Goal: Find specific page/section: Find specific page/section

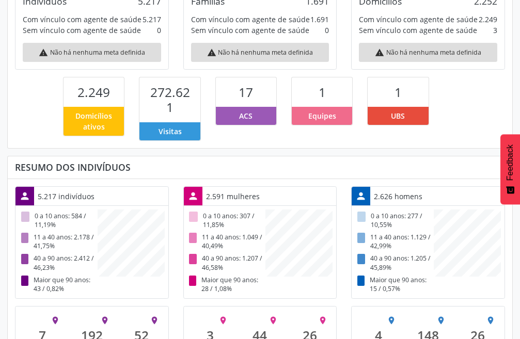
scroll to position [249, 0]
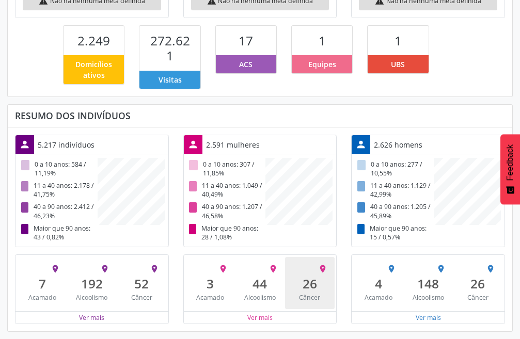
click at [318, 298] on div "Câncer" at bounding box center [309, 297] width 35 height 9
click at [313, 290] on div "26" at bounding box center [309, 283] width 35 height 15
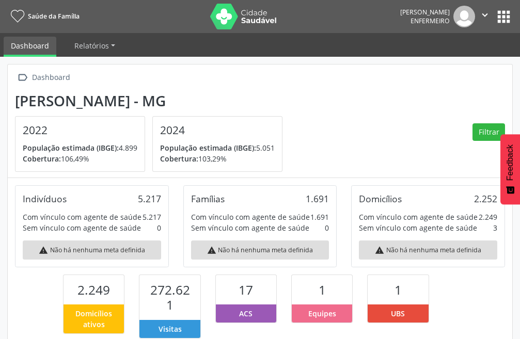
click at [22, 17] on icon at bounding box center [17, 16] width 13 height 13
click at [17, 15] on icon at bounding box center [17, 16] width 13 height 13
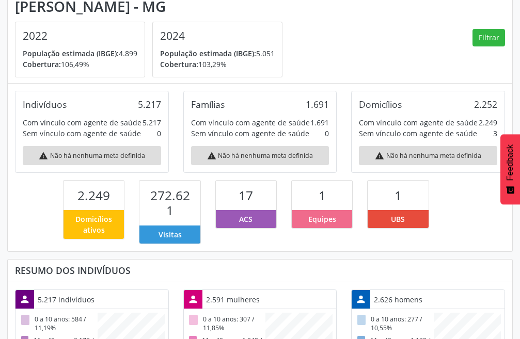
scroll to position [249, 0]
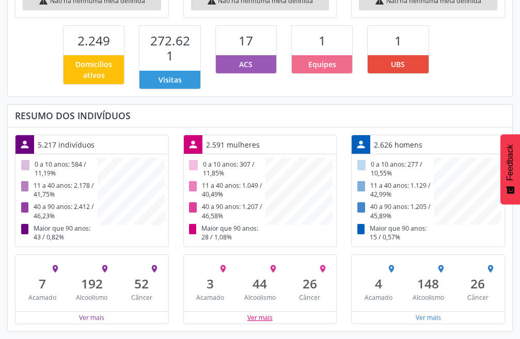
click at [264, 317] on button "Ver mais" at bounding box center [260, 318] width 26 height 10
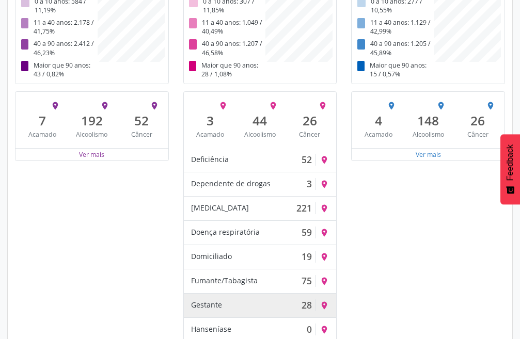
scroll to position [361, 0]
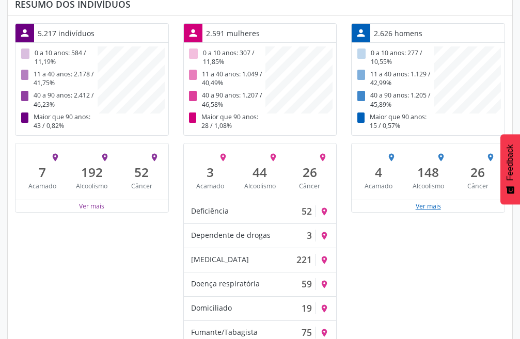
click at [425, 208] on button "Ver mais" at bounding box center [428, 206] width 26 height 10
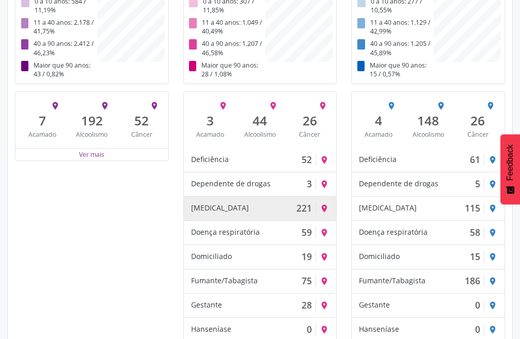
scroll to position [464, 0]
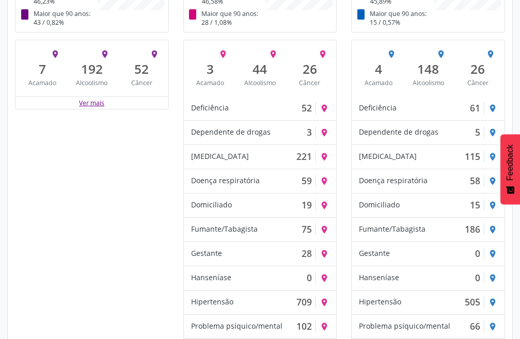
click at [103, 103] on button "Ver mais" at bounding box center [91, 103] width 26 height 10
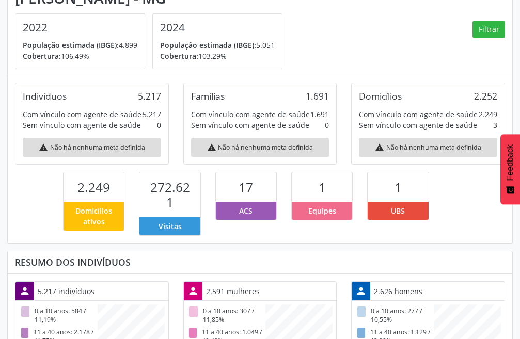
scroll to position [0, 0]
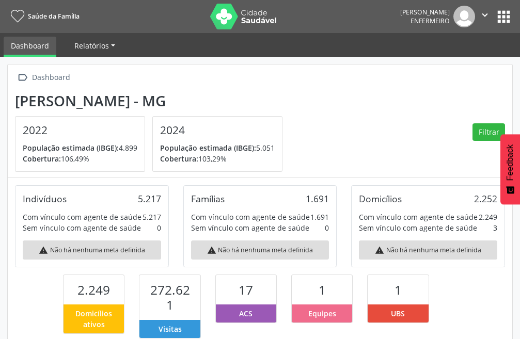
click at [112, 42] on link "Relatórios" at bounding box center [94, 46] width 55 height 18
click at [500, 12] on button "apps" at bounding box center [504, 17] width 18 height 18
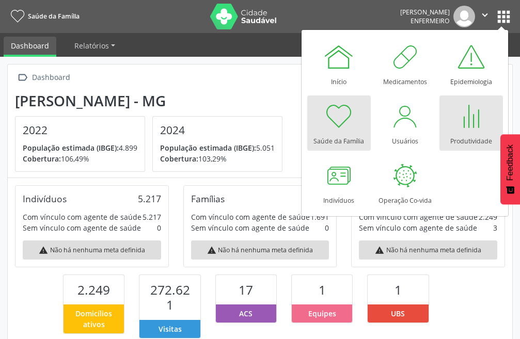
click at [470, 120] on div at bounding box center [470, 116] width 31 height 31
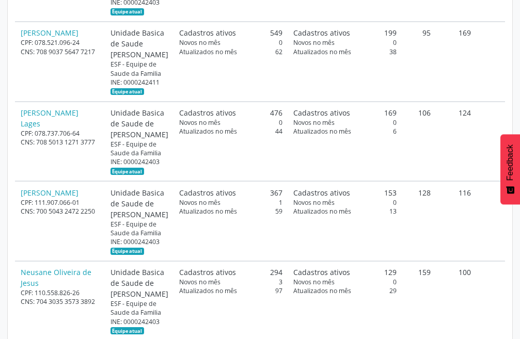
scroll to position [671, 0]
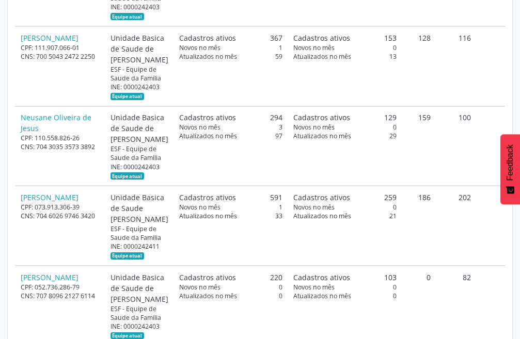
click at [42, 43] on div "[PERSON_NAME]" at bounding box center [60, 38] width 79 height 11
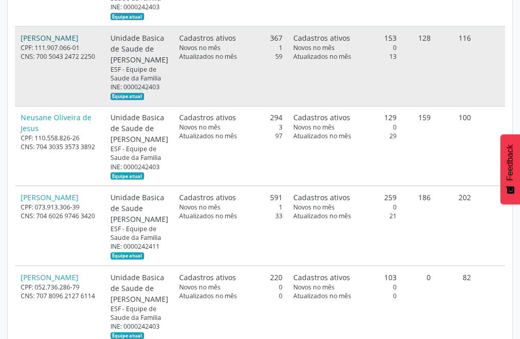
click at [29, 43] on link "[PERSON_NAME]" at bounding box center [50, 38] width 58 height 10
click at [32, 43] on link "[PERSON_NAME]" at bounding box center [50, 38] width 58 height 10
